Goal: Information Seeking & Learning: Learn about a topic

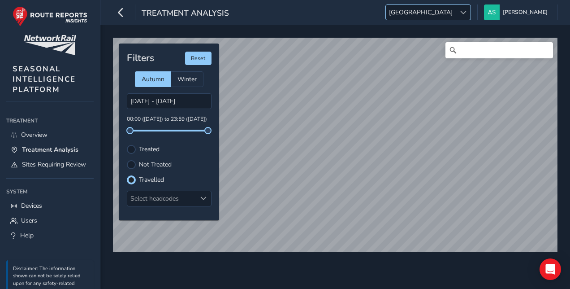
click at [456, 17] on span "[GEOGRAPHIC_DATA]" at bounding box center [421, 12] width 70 height 15
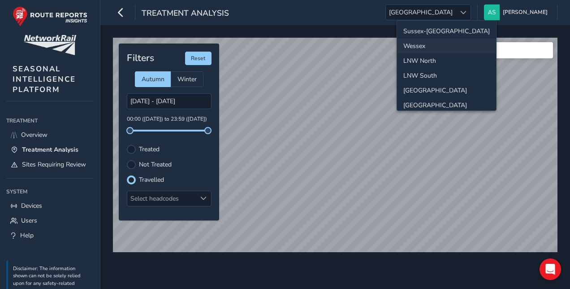
click at [461, 43] on li "Wessex" at bounding box center [446, 46] width 99 height 15
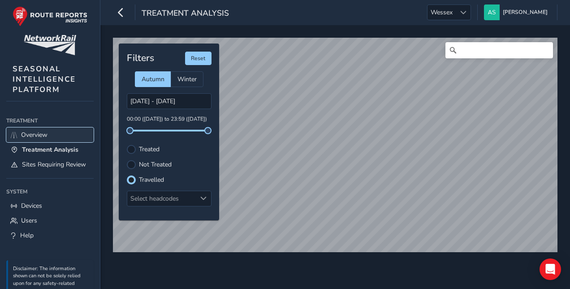
click at [58, 131] on link "Overview" at bounding box center [49, 134] width 87 height 15
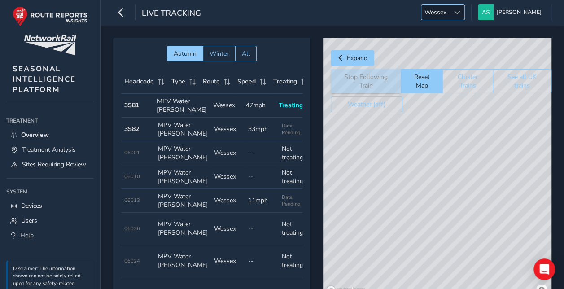
click at [449, 13] on span "Wessex" at bounding box center [435, 12] width 28 height 15
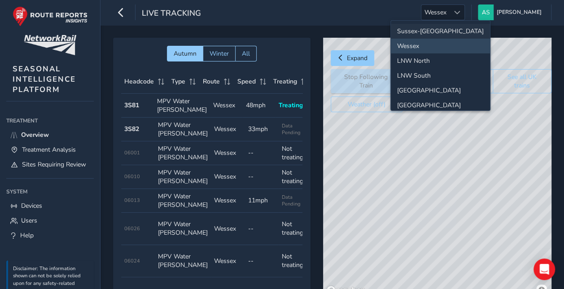
click at [439, 30] on li "Sussex-[GEOGRAPHIC_DATA]" at bounding box center [440, 31] width 99 height 15
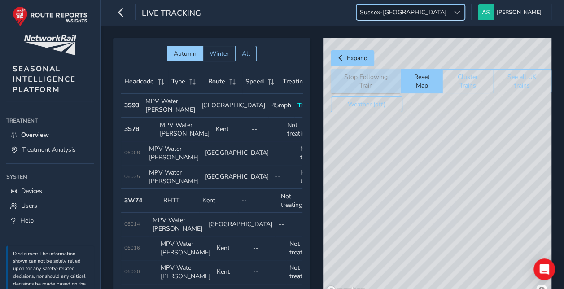
click at [278, 52] on span "Autumn Winter All" at bounding box center [212, 54] width 182 height 16
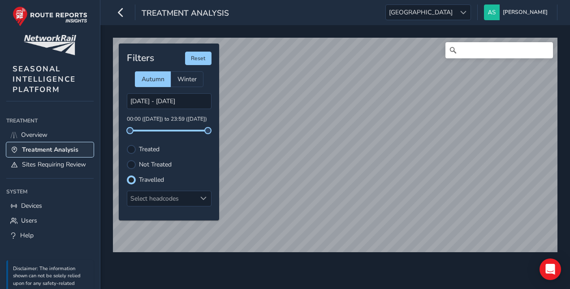
click at [46, 149] on span "Treatment Analysis" at bounding box center [50, 149] width 57 height 9
type input "[DATE] - [DATE]"
click at [37, 132] on span "Overview" at bounding box center [34, 134] width 26 height 9
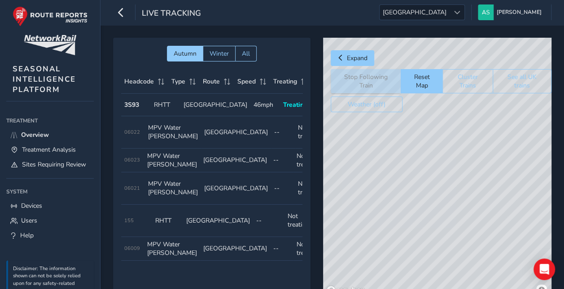
click at [216, 103] on td "Route [GEOGRAPHIC_DATA]" at bounding box center [215, 105] width 70 height 22
click at [457, 228] on div "© Mapbox © OpenStreetMap Improve this map" at bounding box center [437, 168] width 228 height 260
drag, startPoint x: 486, startPoint y: 189, endPoint x: 450, endPoint y: 191, distance: 36.4
click at [450, 191] on div "© Mapbox © OpenStreetMap Improve this map © Maxar" at bounding box center [437, 168] width 228 height 260
